Goal: Task Accomplishment & Management: Use online tool/utility

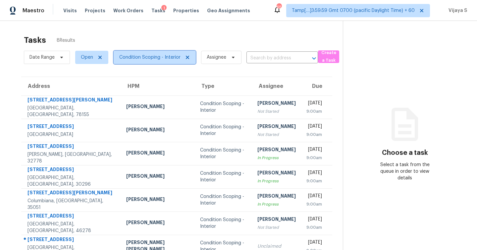
click at [165, 63] on span "Condition Scoping - Interior" at bounding box center [155, 57] width 82 height 13
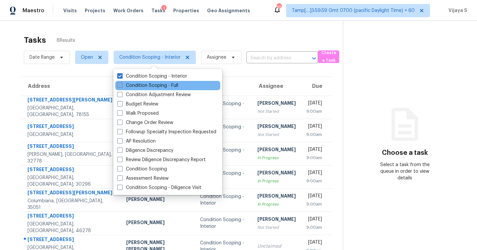
click at [120, 86] on span at bounding box center [119, 84] width 5 height 5
click at [120, 86] on input "Condition Scoping - Full" at bounding box center [119, 84] width 4 height 4
checkbox input "true"
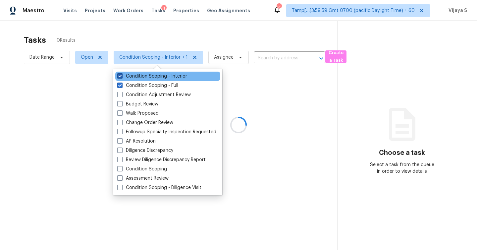
click at [120, 77] on span at bounding box center [119, 75] width 5 height 5
click at [120, 77] on input "Condition Scoping - Interior" at bounding box center [119, 75] width 4 height 4
checkbox input "false"
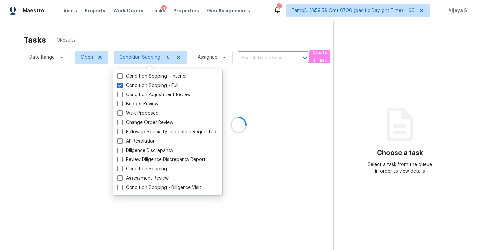
click at [220, 36] on div at bounding box center [238, 125] width 477 height 250
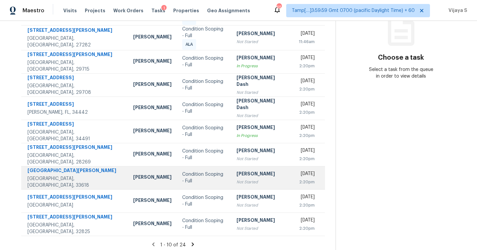
scroll to position [95, 0]
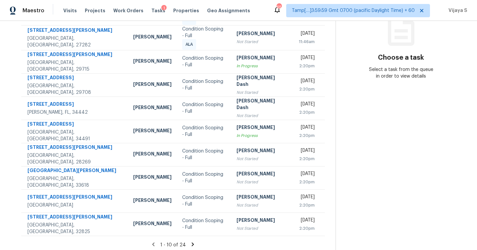
click at [192, 242] on icon at bounding box center [193, 244] width 2 height 4
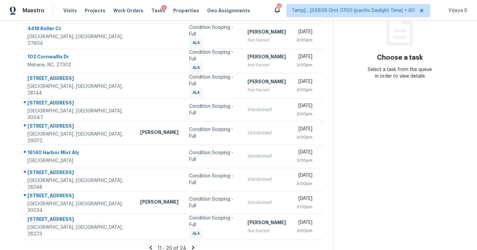
click at [192, 245] on icon at bounding box center [193, 247] width 2 height 4
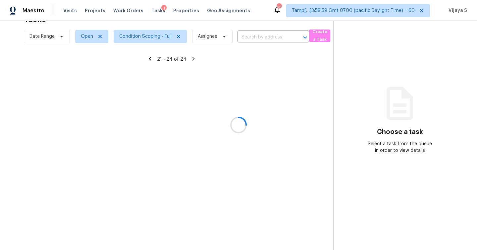
scroll to position [21, 0]
